Goal: Transaction & Acquisition: Purchase product/service

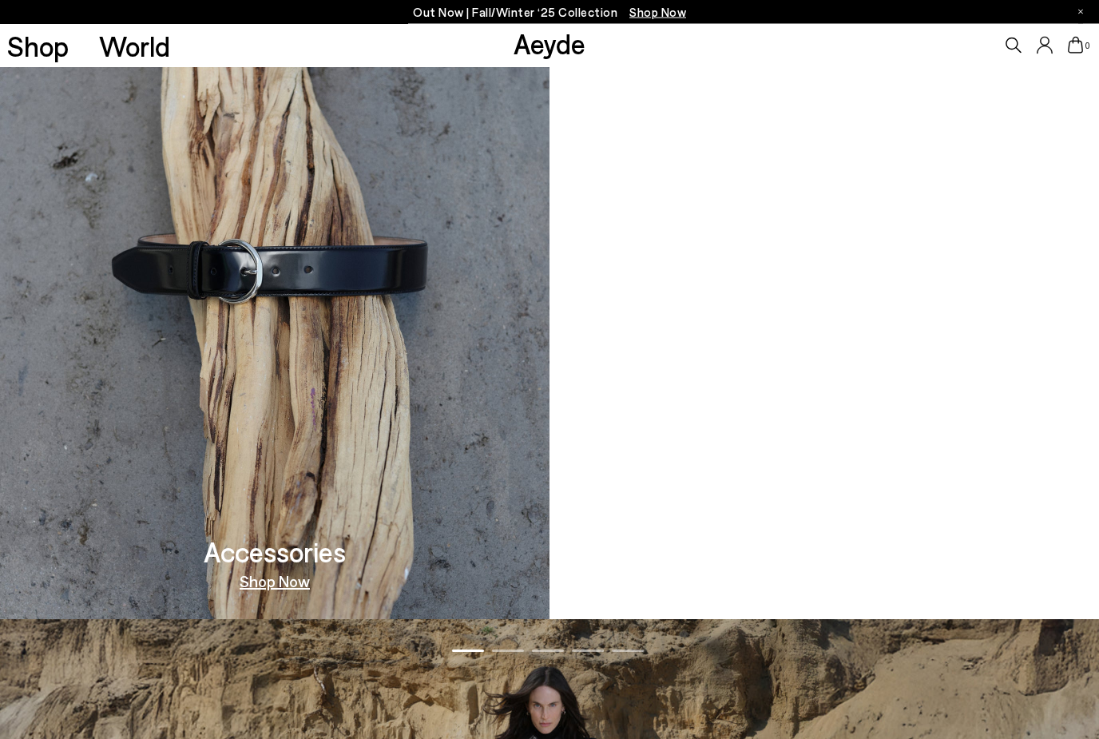
scroll to position [1895, 0]
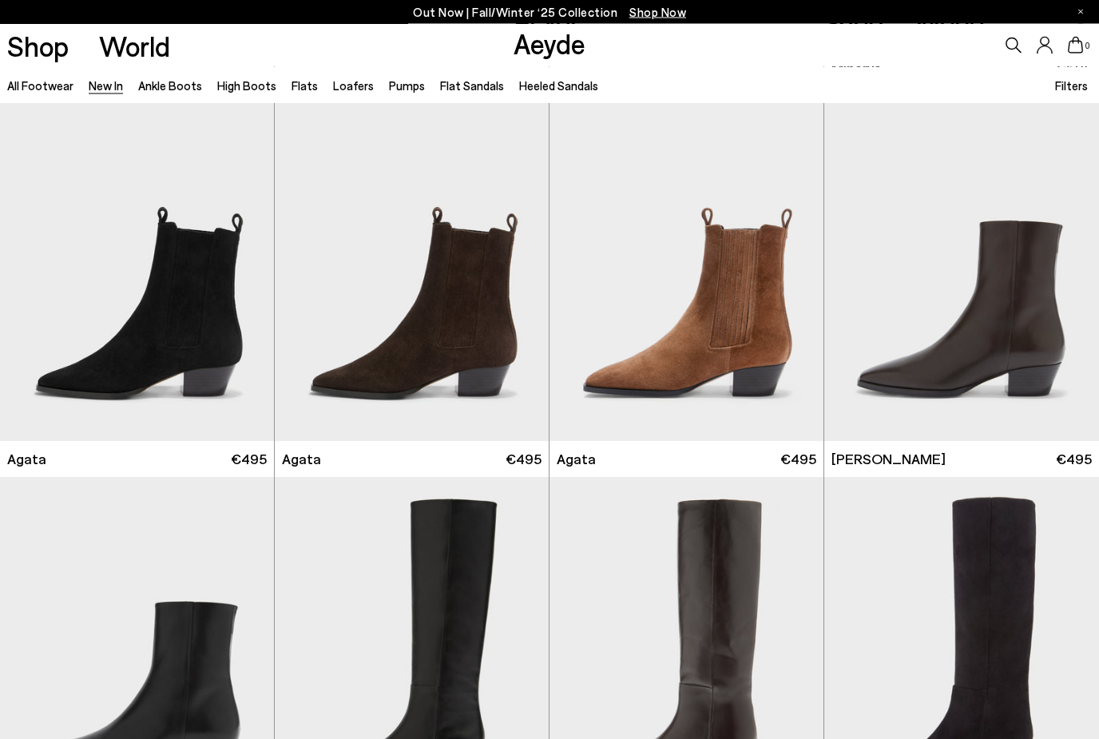
scroll to position [389, 0]
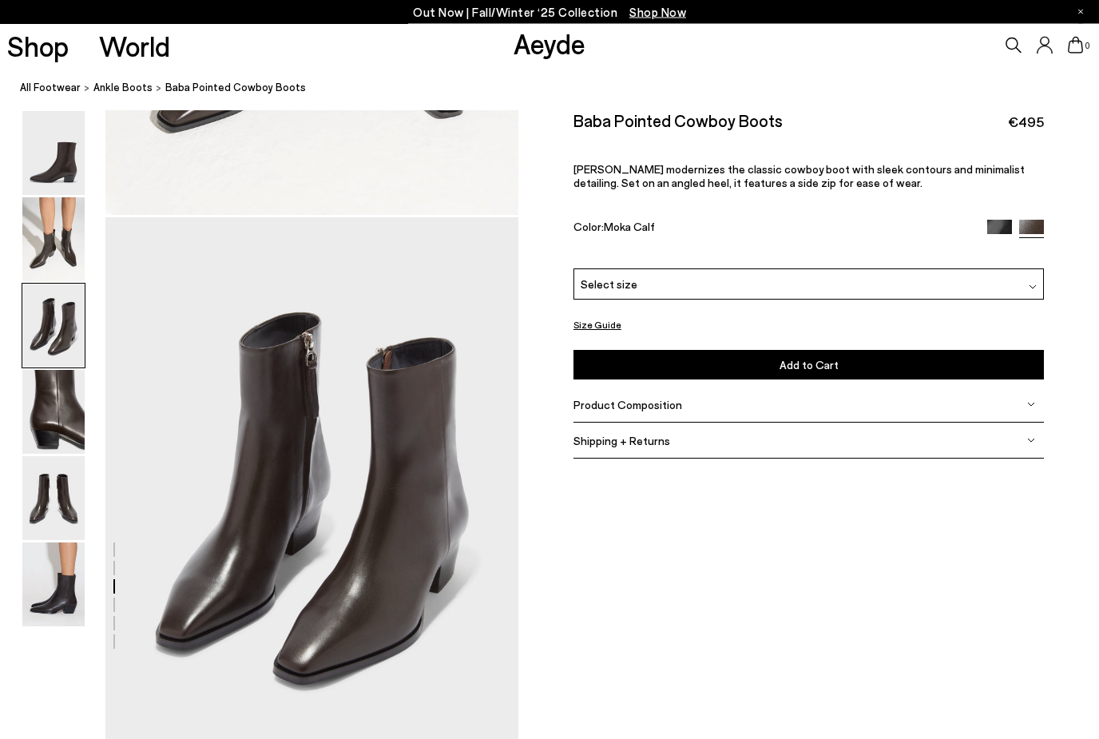
scroll to position [1008, 0]
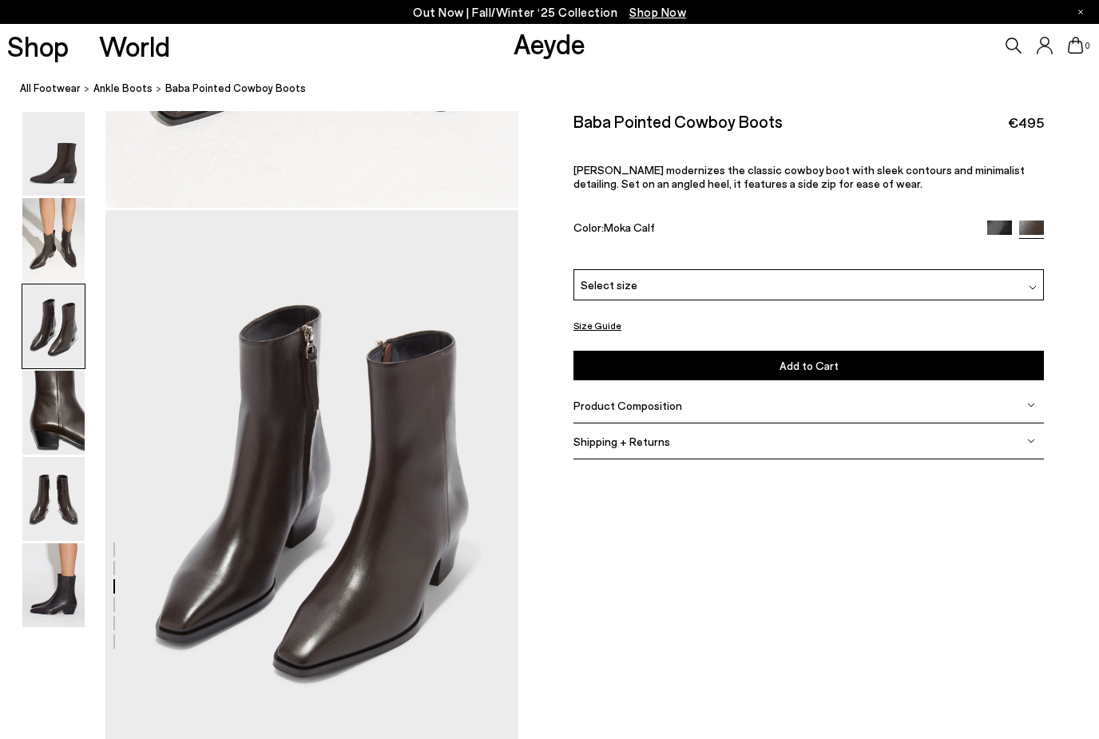
click at [724, 333] on div "Size Guide" at bounding box center [809, 326] width 471 height 20
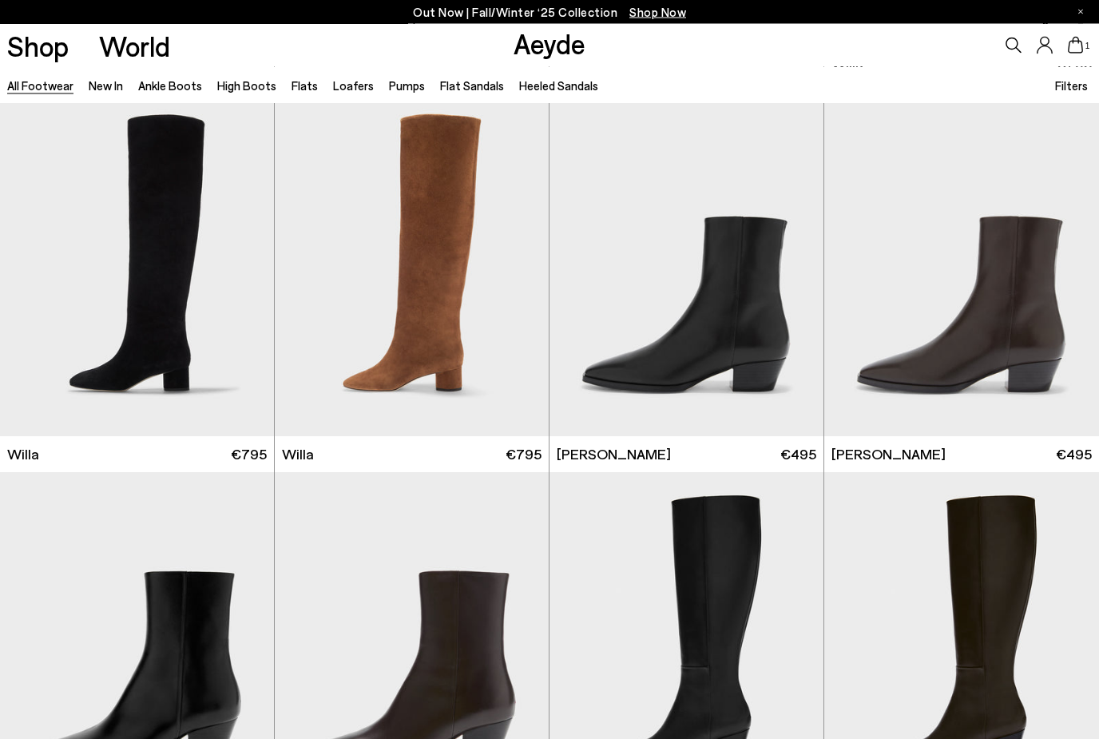
scroll to position [773, 0]
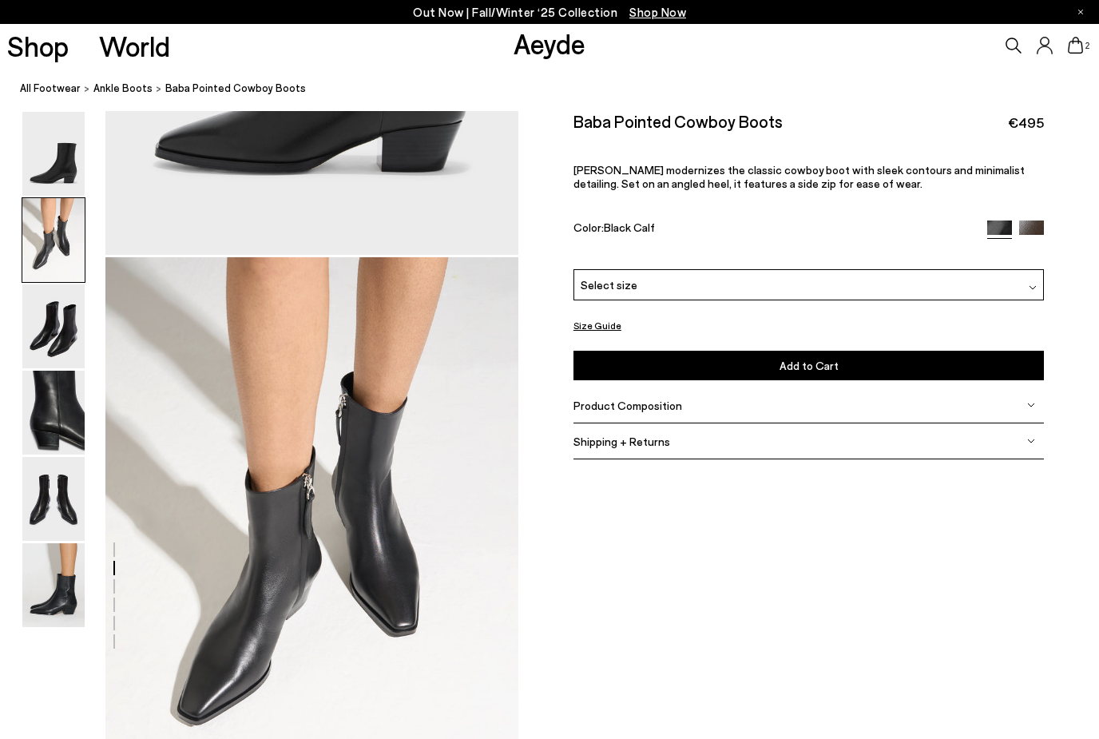
scroll to position [413, 0]
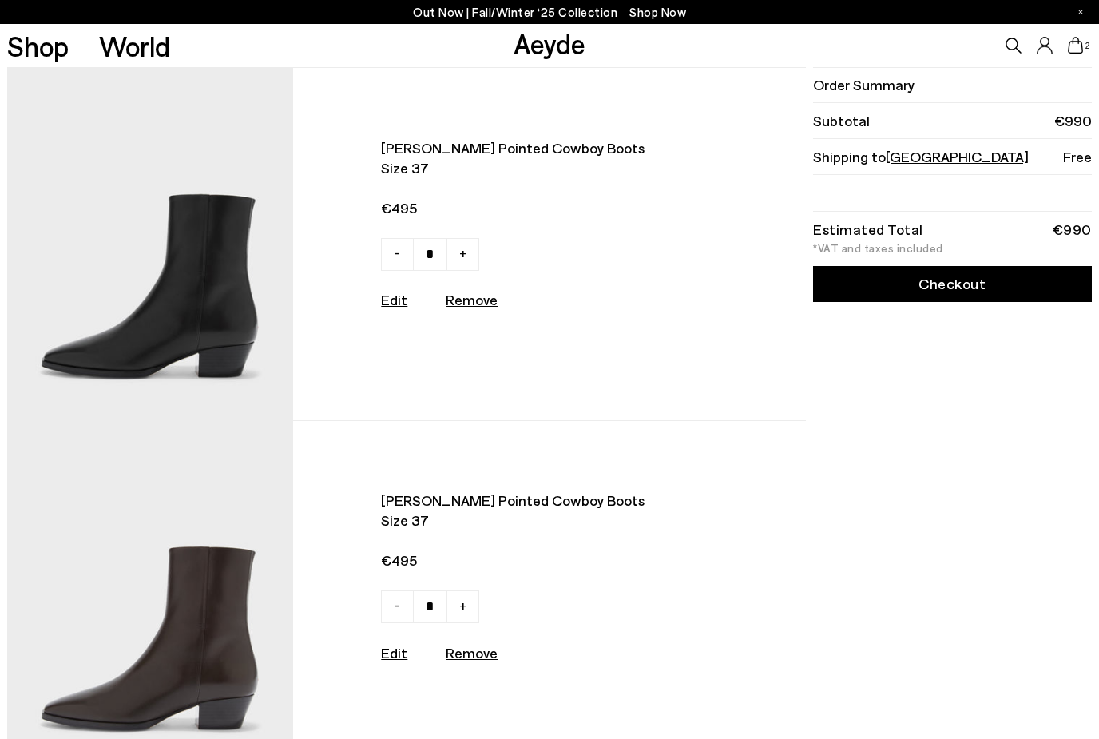
type input "*"
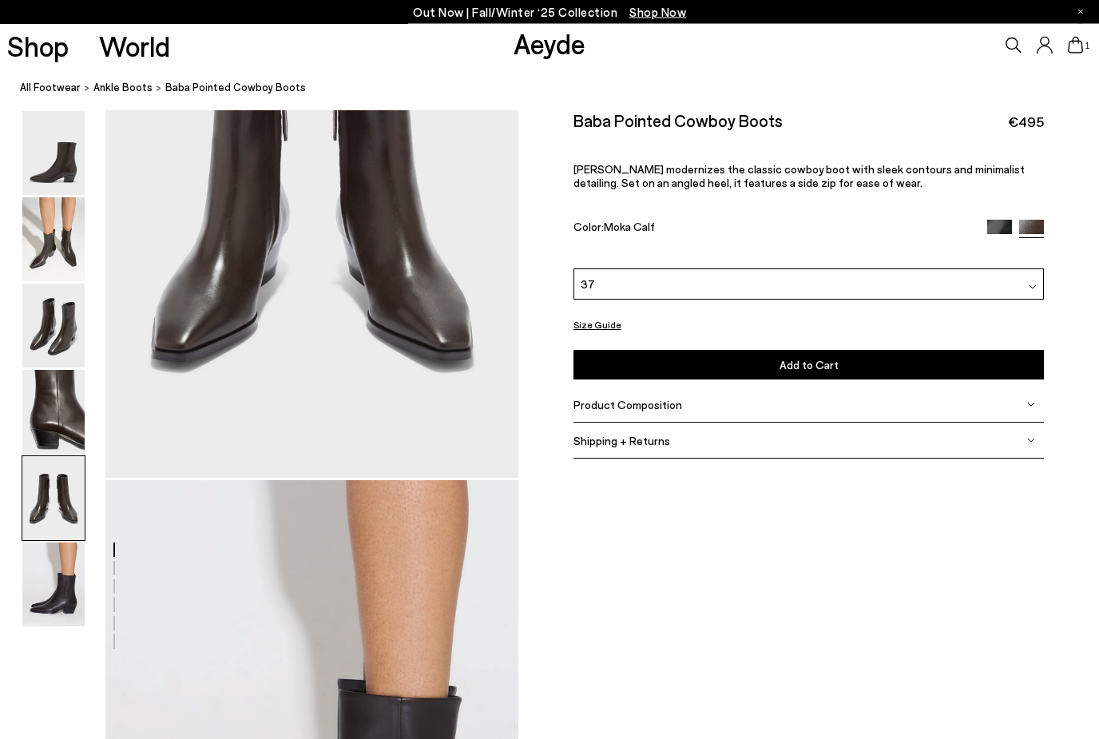
scroll to position [2397, 0]
